Goal: Information Seeking & Learning: Learn about a topic

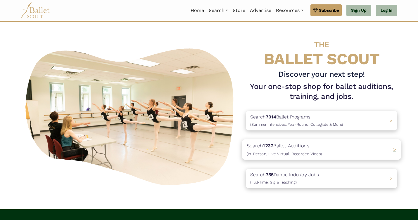
click at [301, 147] on p "Search 1232 Ballet Auditions (In-Person, Live Virtual, Recorded Video)" at bounding box center [284, 150] width 75 height 16
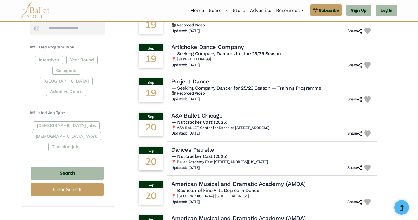
scroll to position [261, 0]
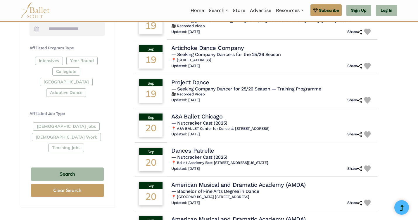
click at [64, 122] on div "[DEMOGRAPHIC_DATA] Jobs [DEMOGRAPHIC_DATA] Work Teaching Jobs" at bounding box center [68, 138] width 76 height 32
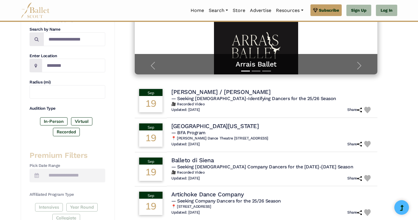
scroll to position [0, 0]
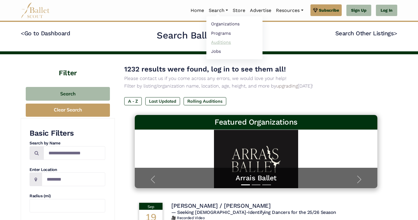
click at [218, 40] on link "Auditions" at bounding box center [234, 42] width 56 height 9
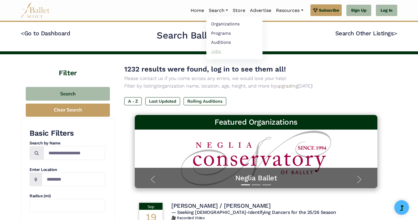
click at [213, 52] on link "Jobs" at bounding box center [234, 51] width 56 height 9
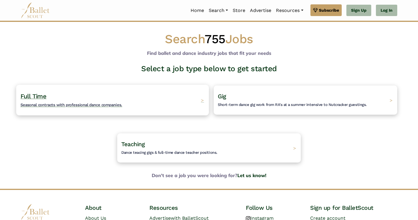
click at [172, 99] on div "Full Time Seasonal contracts with professional dance companies. >" at bounding box center [112, 100] width 193 height 31
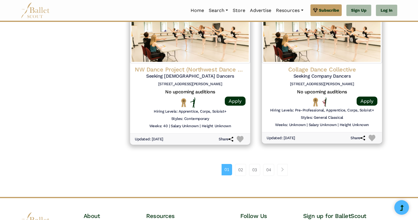
scroll to position [765, 0]
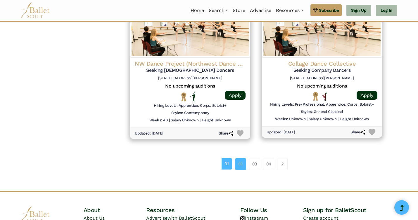
click at [236, 168] on link "02" at bounding box center [240, 164] width 11 height 12
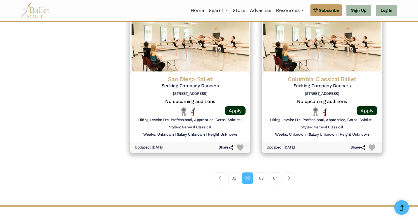
scroll to position [748, 0]
click at [260, 179] on link "03" at bounding box center [261, 179] width 11 height 12
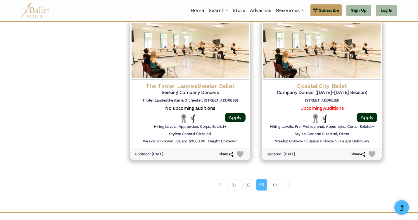
scroll to position [763, 0]
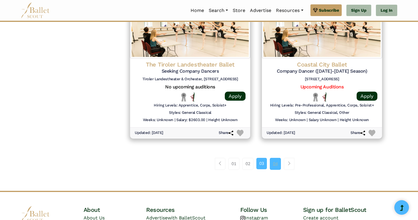
click at [275, 163] on link "04" at bounding box center [275, 164] width 11 height 12
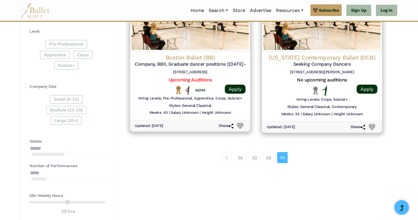
scroll to position [306, 0]
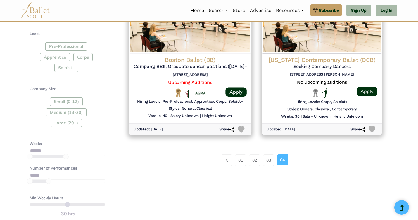
click at [193, 61] on h4 "Boston Ballet (BB)" at bounding box center [190, 60] width 113 height 8
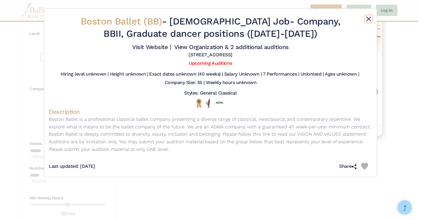
click at [368, 18] on button "Close" at bounding box center [368, 18] width 7 height 7
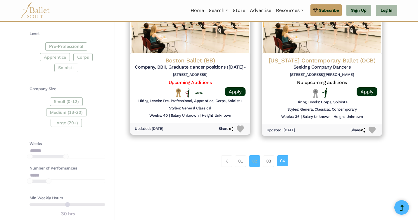
click at [254, 162] on link "02" at bounding box center [254, 162] width 11 height 12
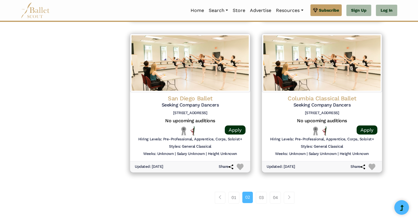
scroll to position [730, 0]
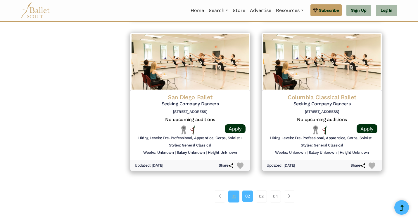
click at [233, 199] on link "01" at bounding box center [233, 197] width 11 height 12
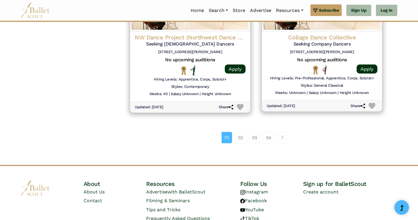
scroll to position [792, 0]
click at [243, 144] on div "01 02 03 04" at bounding box center [256, 140] width 264 height 30
click at [240, 127] on div "01 02 03 04" at bounding box center [256, 140] width 264 height 30
click at [240, 134] on link "02" at bounding box center [240, 138] width 11 height 12
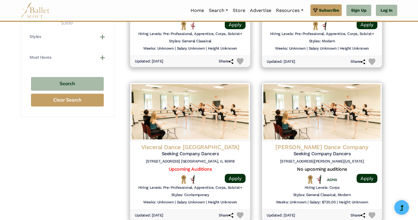
scroll to position [587, 0]
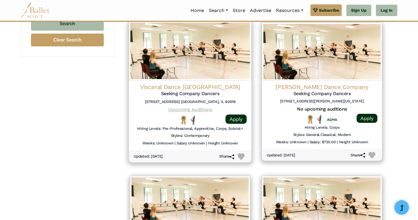
click at [186, 108] on link "Upcoming Auditions" at bounding box center [190, 110] width 44 height 6
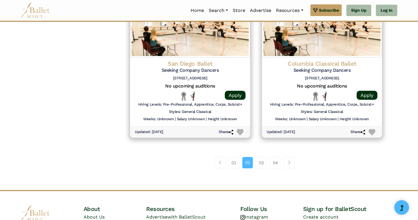
scroll to position [762, 0]
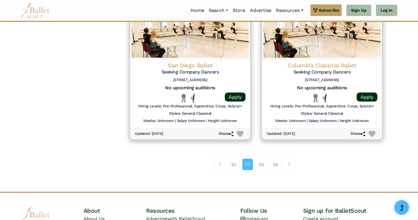
click at [255, 165] on li "02" at bounding box center [249, 165] width 13 height 12
click at [259, 165] on link "03" at bounding box center [261, 165] width 11 height 12
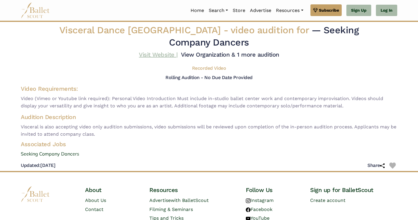
click at [170, 56] on link "Visit Website |" at bounding box center [158, 54] width 39 height 7
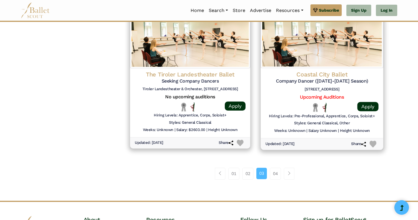
scroll to position [753, 0]
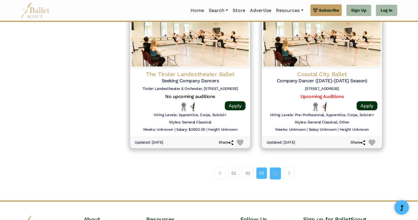
click at [275, 174] on link "04" at bounding box center [275, 174] width 11 height 12
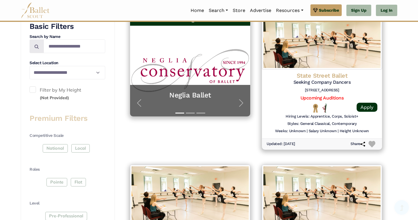
scroll to position [135, 0]
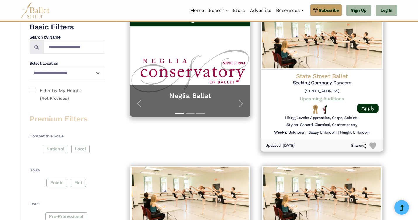
click at [328, 100] on link "Upcoming Auditions" at bounding box center [322, 99] width 44 height 6
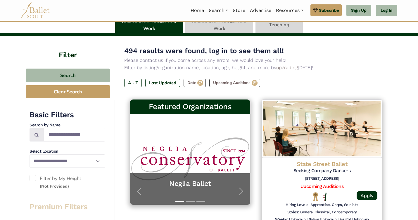
scroll to position [0, 0]
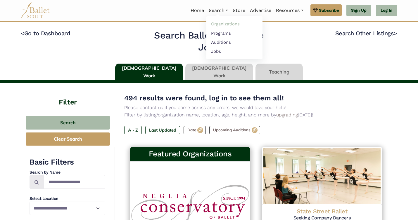
click at [221, 21] on link "Organizations" at bounding box center [234, 24] width 56 height 9
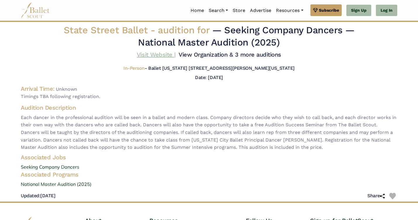
click at [156, 54] on link "Visit Website |" at bounding box center [156, 54] width 39 height 7
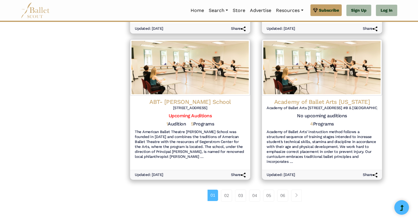
scroll to position [657, 0]
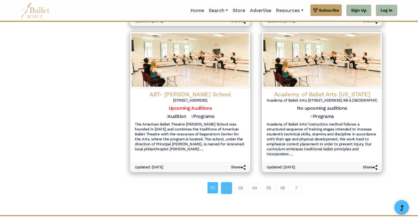
click at [227, 188] on link "02" at bounding box center [226, 188] width 11 height 12
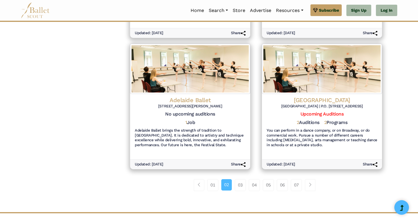
scroll to position [689, 0]
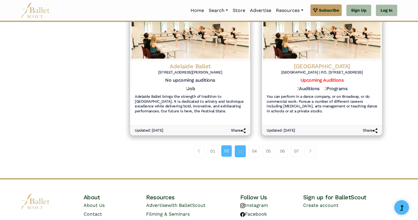
click at [239, 146] on link "03" at bounding box center [240, 152] width 11 height 12
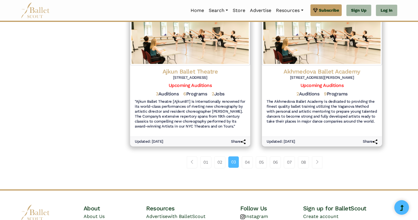
scroll to position [719, 0]
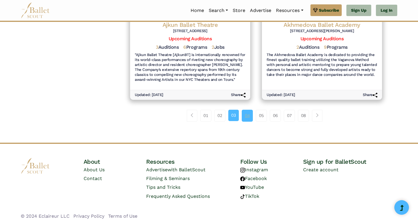
click at [250, 110] on link "04" at bounding box center [247, 116] width 11 height 12
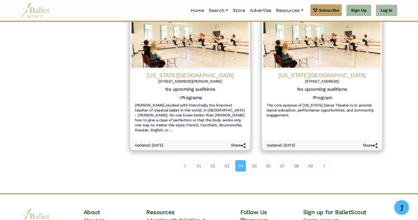
scroll to position [680, 0]
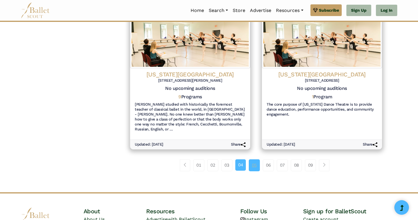
click at [251, 160] on link "05" at bounding box center [254, 166] width 11 height 12
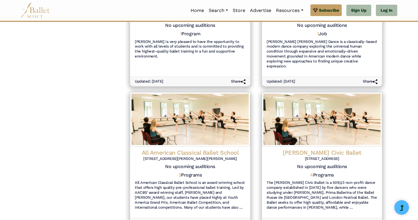
scroll to position [697, 0]
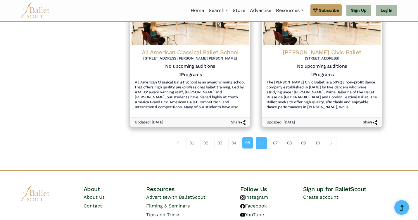
click at [264, 137] on link "06" at bounding box center [261, 143] width 11 height 12
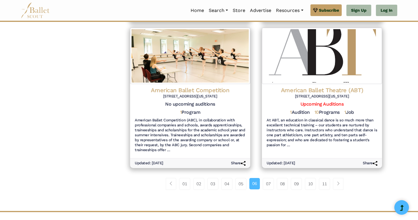
scroll to position [659, 0]
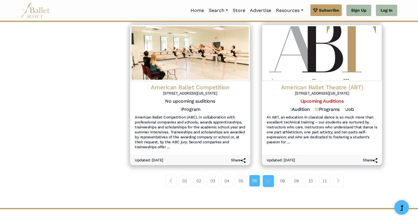
click at [270, 179] on link "07" at bounding box center [268, 181] width 11 height 12
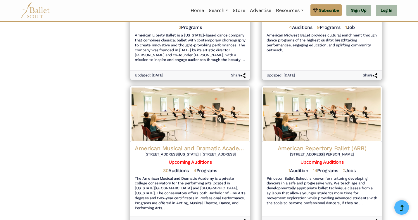
scroll to position [656, 0]
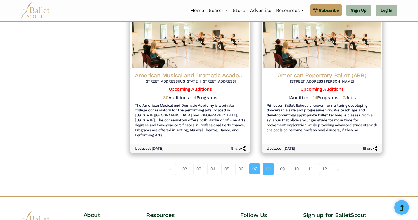
click at [268, 168] on link "08" at bounding box center [268, 169] width 11 height 12
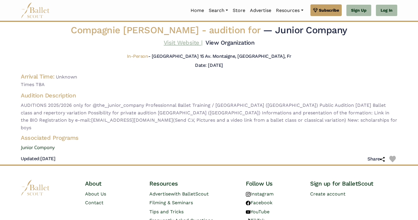
click at [180, 42] on link "Visit Website |" at bounding box center [183, 42] width 39 height 7
